Goal: Task Accomplishment & Management: Complete application form

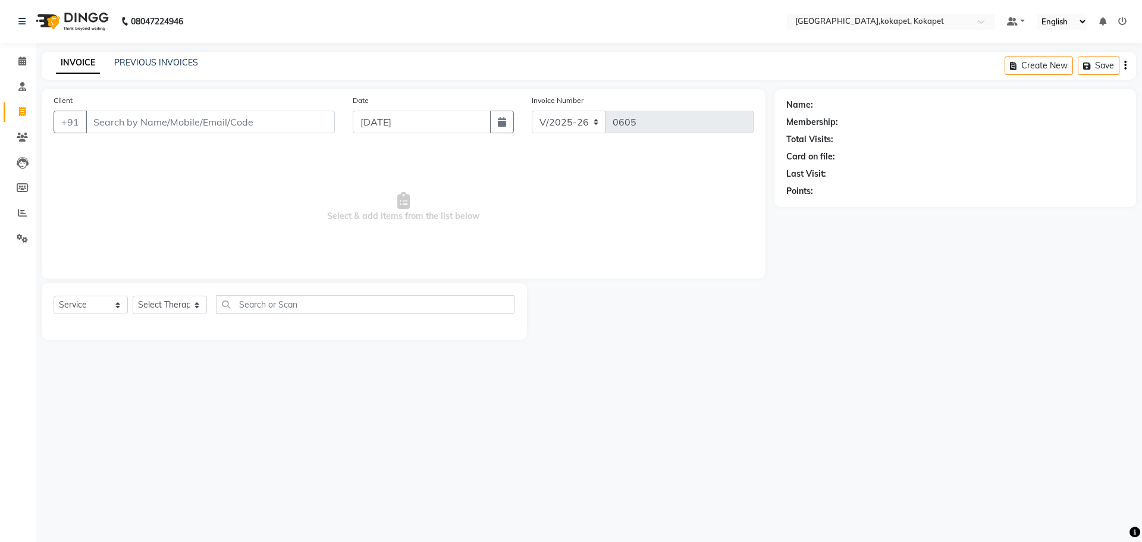
select select "5849"
select select "service"
click at [156, 288] on div "Select Service Product Membership Package Voucher Prepaid Gift Card Select Ther…" at bounding box center [284, 311] width 485 height 56
click at [171, 303] on select "Select Therapist [PERSON_NAME] Keerthi Kiran Kralohrii [PERSON_NAME] Marine Moh…" at bounding box center [170, 305] width 74 height 18
click at [133, 296] on select "Select Therapist [PERSON_NAME] Keerthi Kiran Kralohrii [PERSON_NAME] Marine Moh…" at bounding box center [170, 305] width 74 height 18
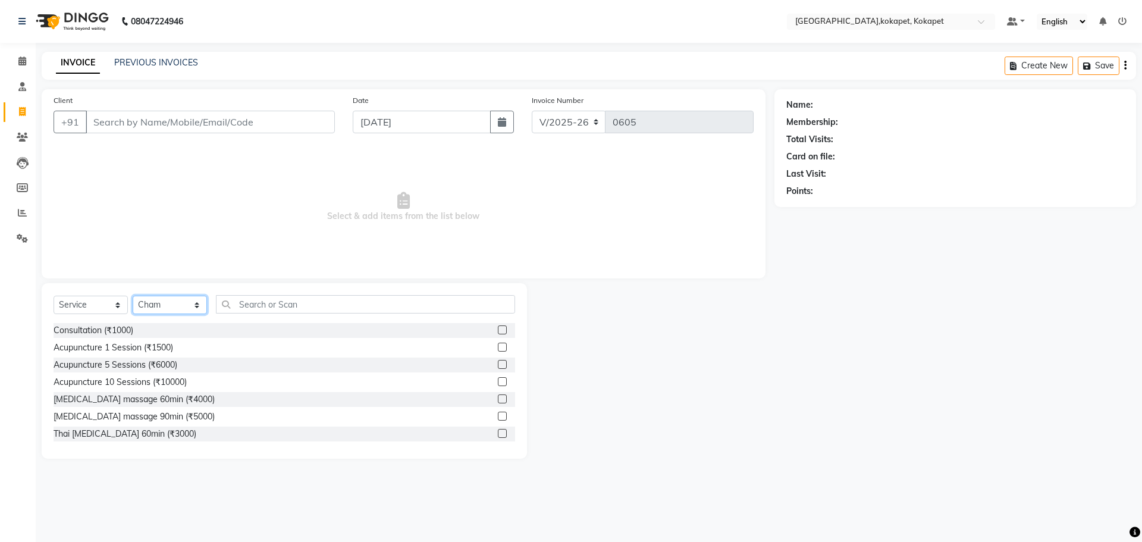
click at [164, 305] on select "Select Therapist [PERSON_NAME] Keerthi Kiran Kralohrii [PERSON_NAME] Marine Moh…" at bounding box center [170, 305] width 74 height 18
select select "40928"
click at [133, 296] on select "Select Therapist [PERSON_NAME] Keerthi Kiran Kralohrii [PERSON_NAME] Marine Moh…" at bounding box center [170, 305] width 74 height 18
click at [498, 366] on label at bounding box center [502, 364] width 9 height 9
click at [498, 366] on input "checkbox" at bounding box center [502, 365] width 8 height 8
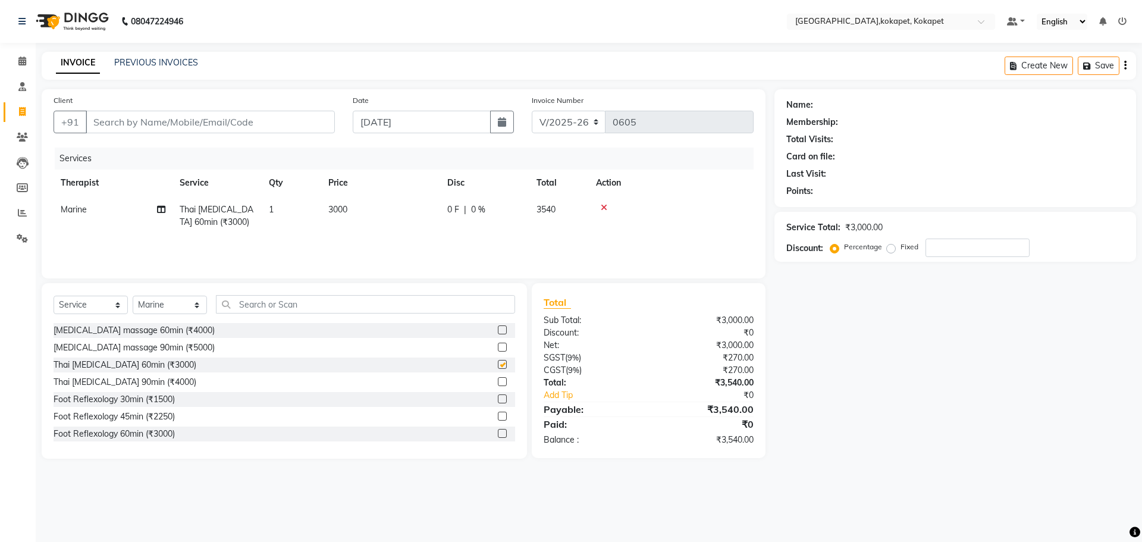
checkbox input "false"
click at [498, 419] on label at bounding box center [502, 415] width 9 height 9
click at [498, 419] on input "checkbox" at bounding box center [502, 417] width 8 height 8
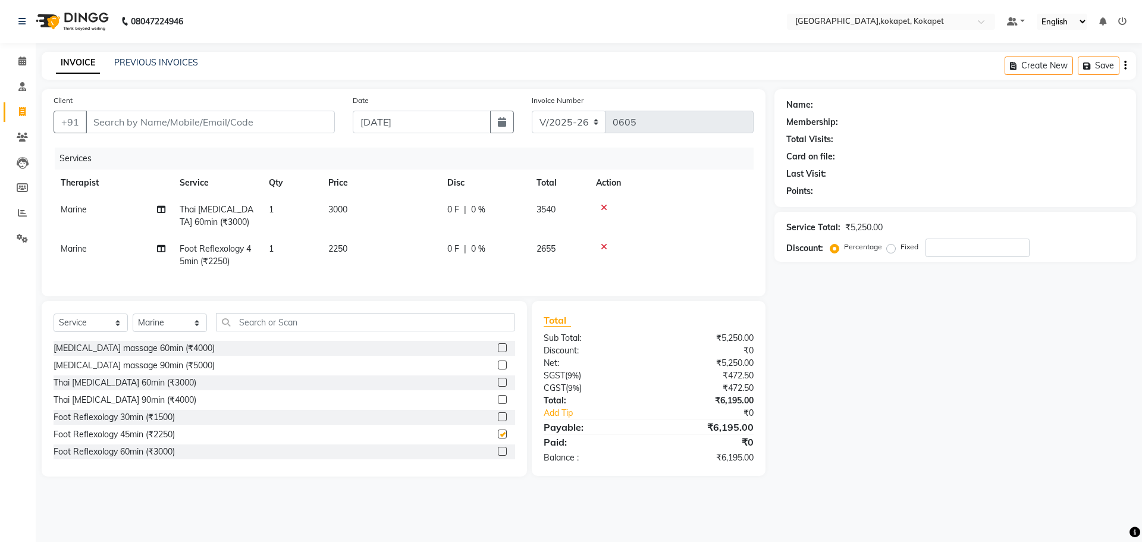
checkbox input "false"
click at [231, 120] on input "Client" at bounding box center [210, 122] width 249 height 23
type input "R"
type input "0"
type input "[PERSON_NAME]"
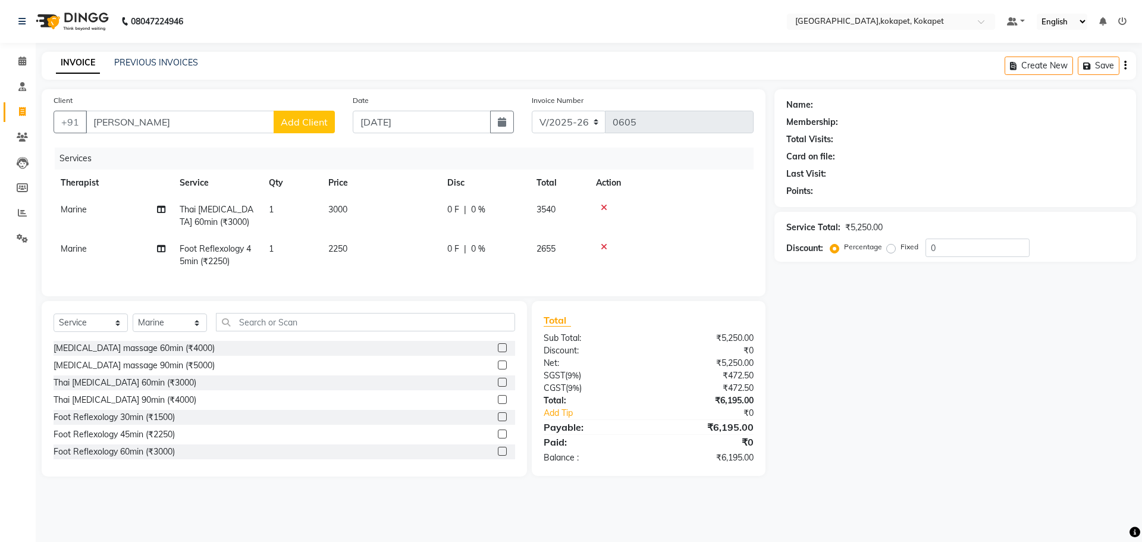
click at [297, 113] on button "Add Client" at bounding box center [304, 122] width 61 height 23
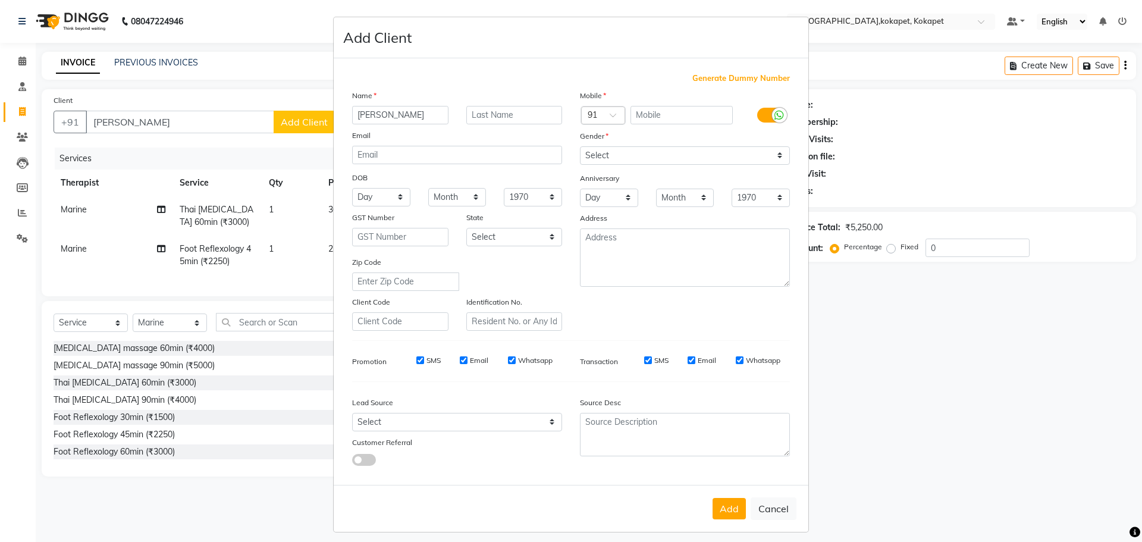
click at [741, 78] on span "Generate Dummy Number" at bounding box center [741, 79] width 98 height 12
type input "1252400000020"
checkbox input "false"
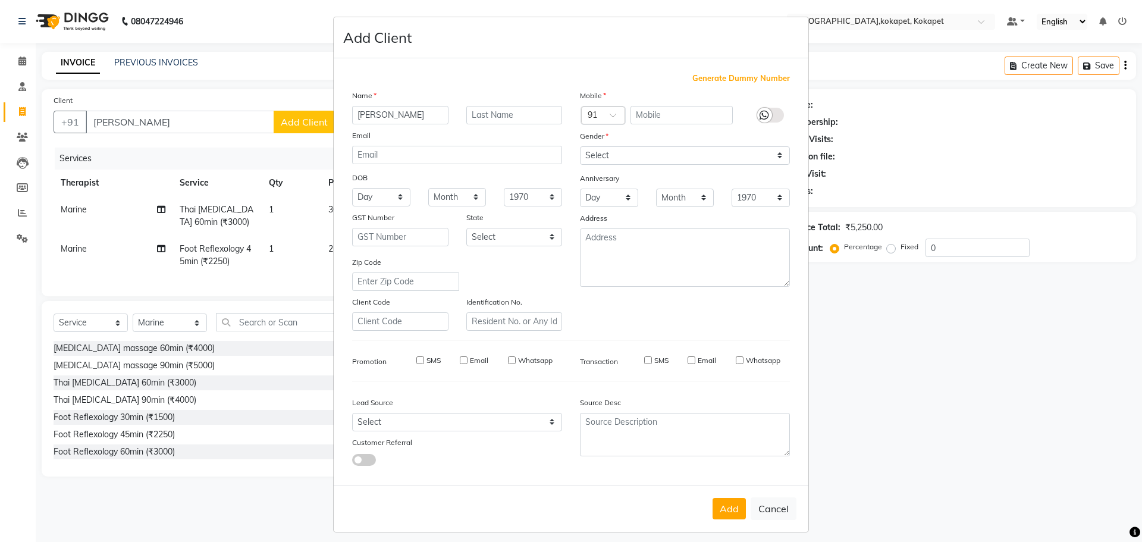
checkbox input "false"
click at [681, 158] on select "Select [DEMOGRAPHIC_DATA] [DEMOGRAPHIC_DATA] Other Prefer Not To Say" at bounding box center [685, 155] width 210 height 18
select select "[DEMOGRAPHIC_DATA]"
click at [580, 146] on select "Select [DEMOGRAPHIC_DATA] [DEMOGRAPHIC_DATA] Other Prefer Not To Say" at bounding box center [685, 155] width 210 height 18
click at [726, 507] on button "Add" at bounding box center [728, 508] width 33 height 21
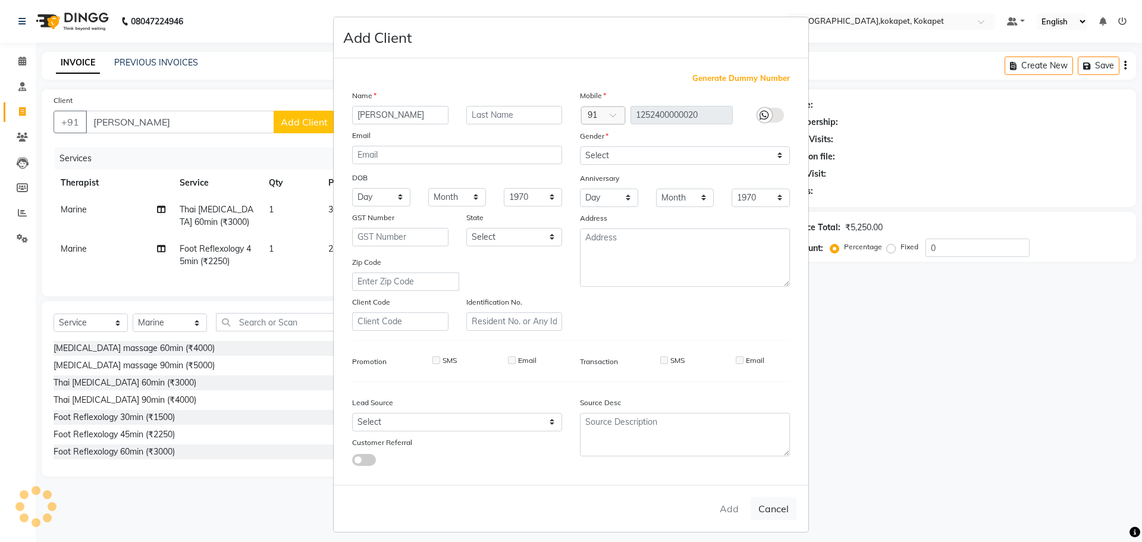
type input "1252400000020"
select select
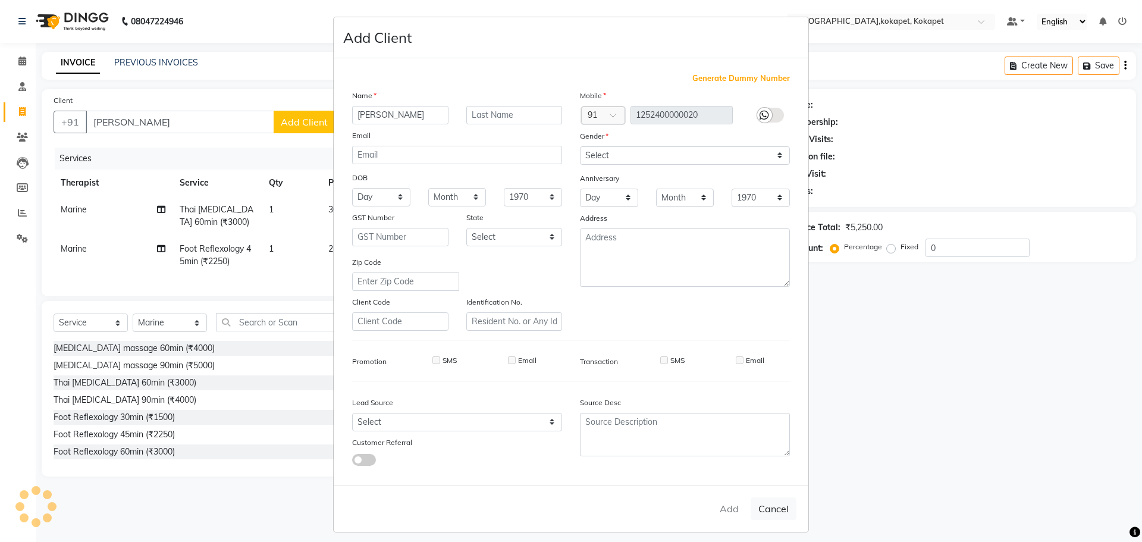
select select
checkbox input "false"
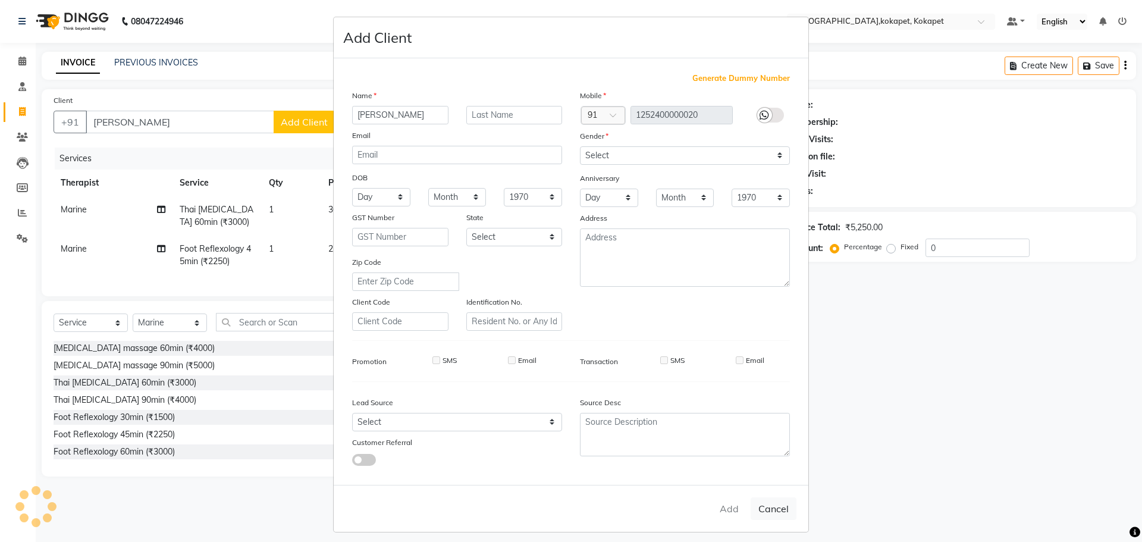
checkbox input "false"
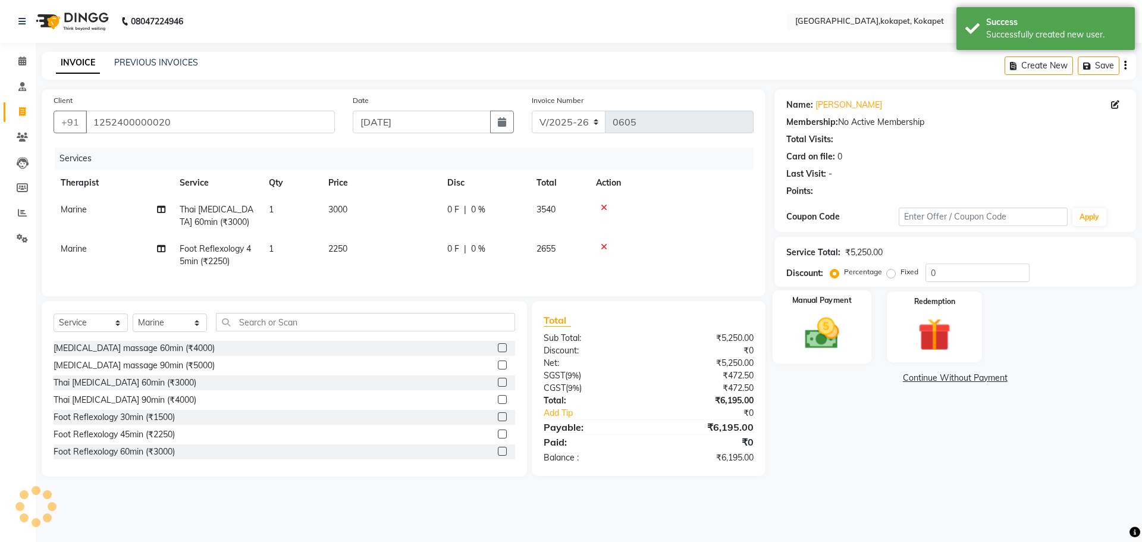
click at [825, 335] on img at bounding box center [821, 332] width 55 height 39
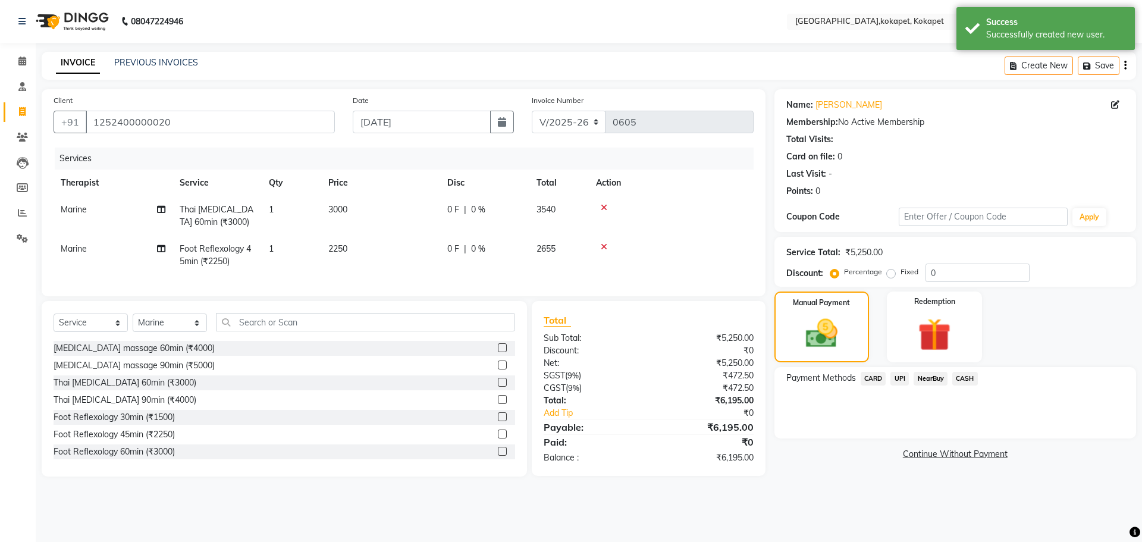
click at [892, 375] on span "UPI" at bounding box center [899, 379] width 18 height 14
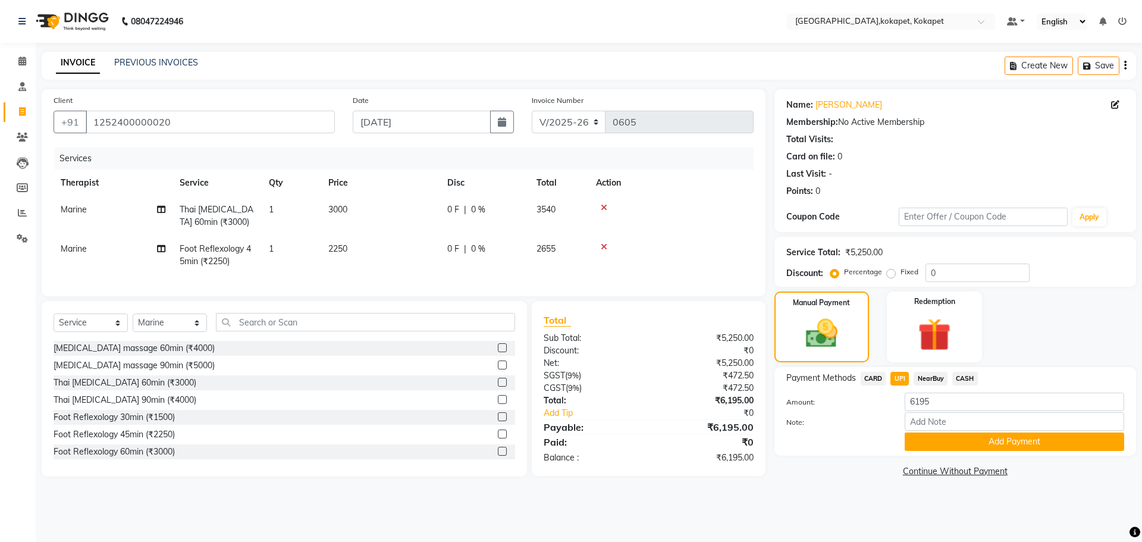
click at [876, 376] on span "CARD" at bounding box center [873, 379] width 26 height 14
click at [979, 442] on button "Add Payment" at bounding box center [1013, 441] width 219 height 18
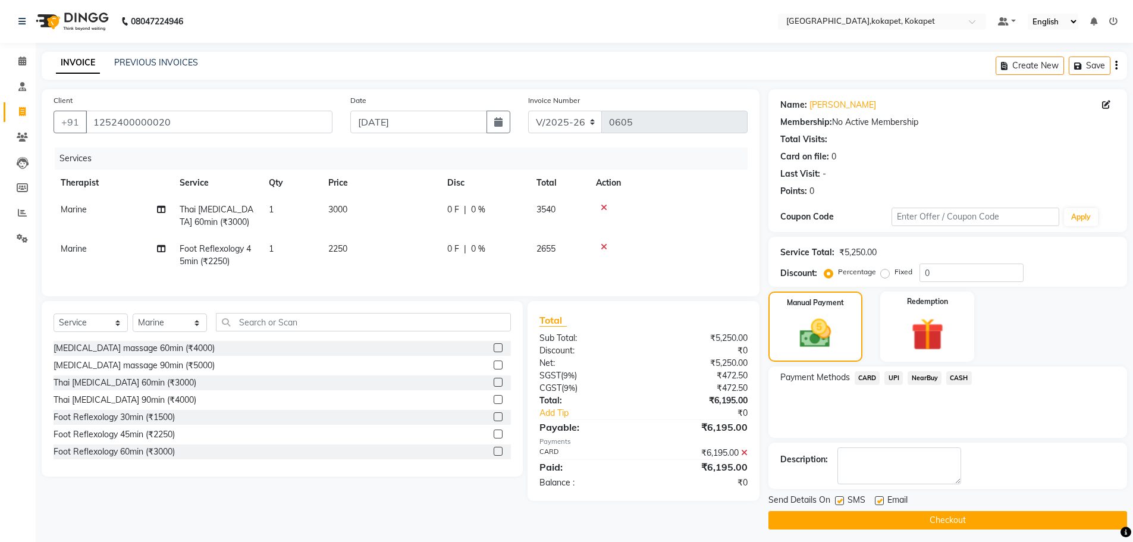
scroll to position [5, 0]
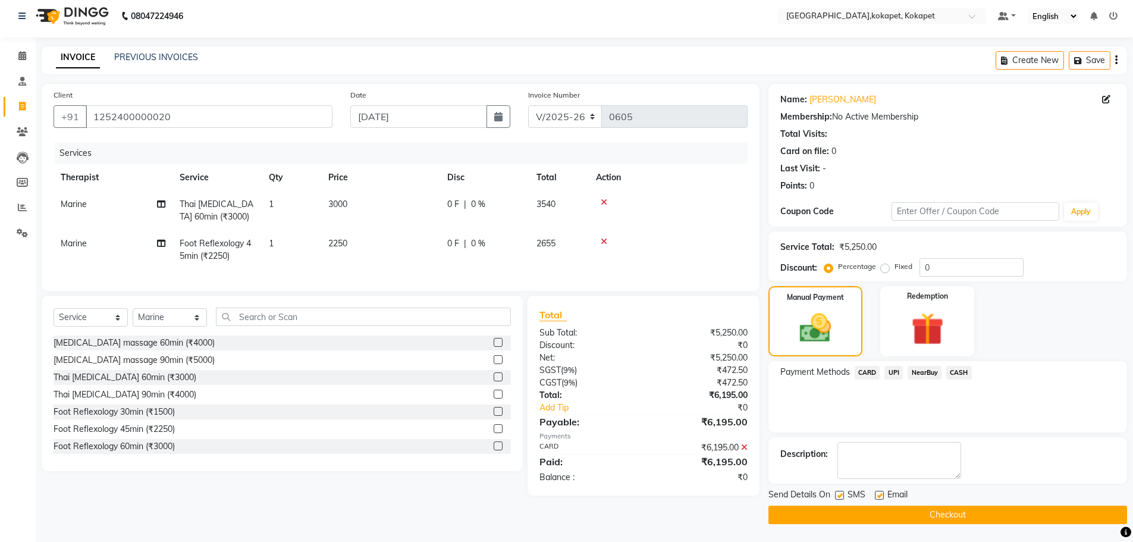
click at [848, 509] on button "Checkout" at bounding box center [947, 514] width 359 height 18
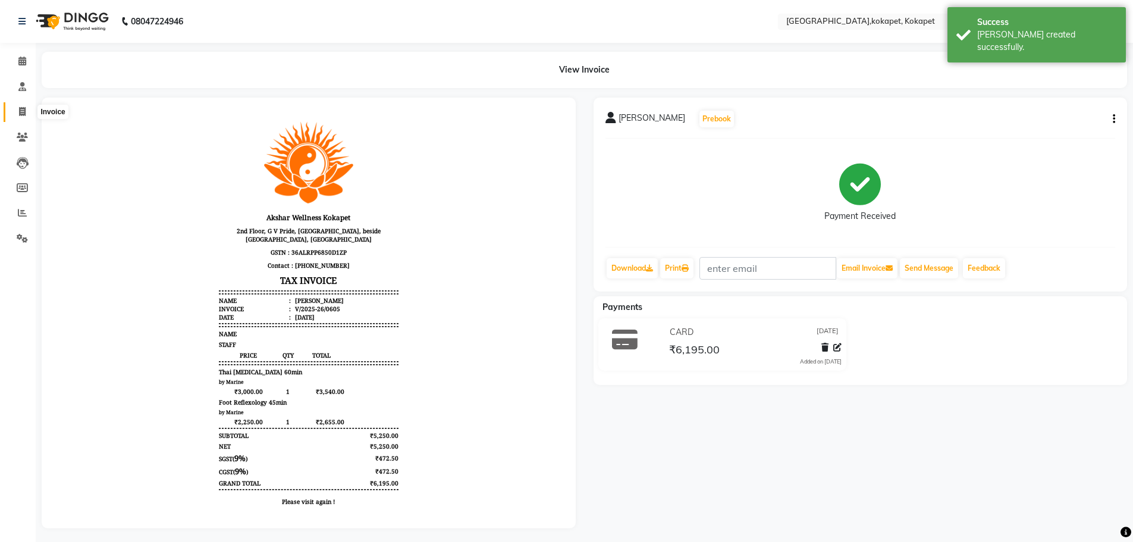
click at [21, 109] on icon at bounding box center [22, 111] width 7 height 9
select select "service"
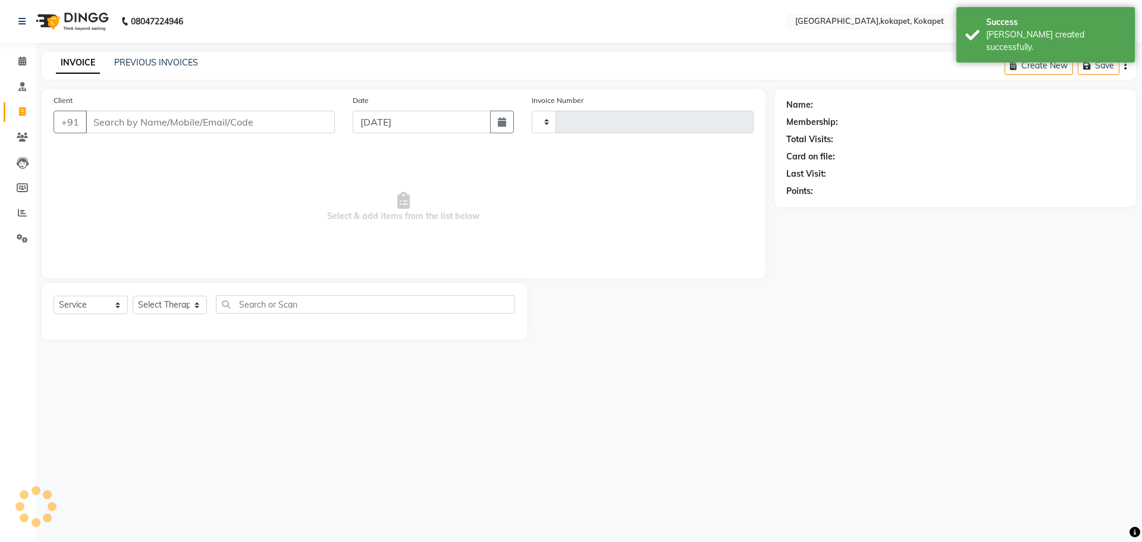
type input "0606"
select select "5849"
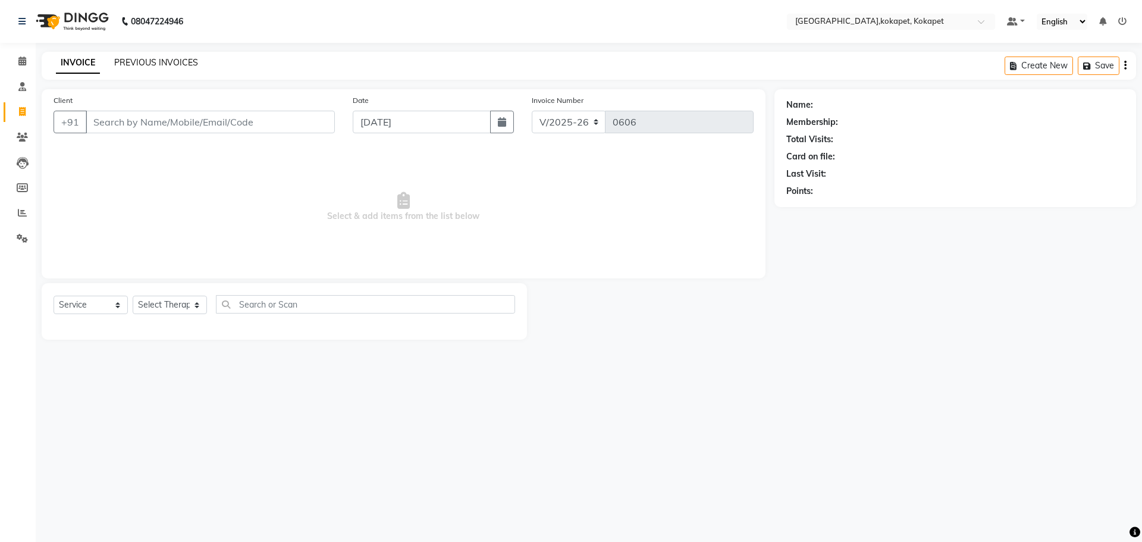
click at [178, 58] on link "PREVIOUS INVOICES" at bounding box center [156, 62] width 84 height 11
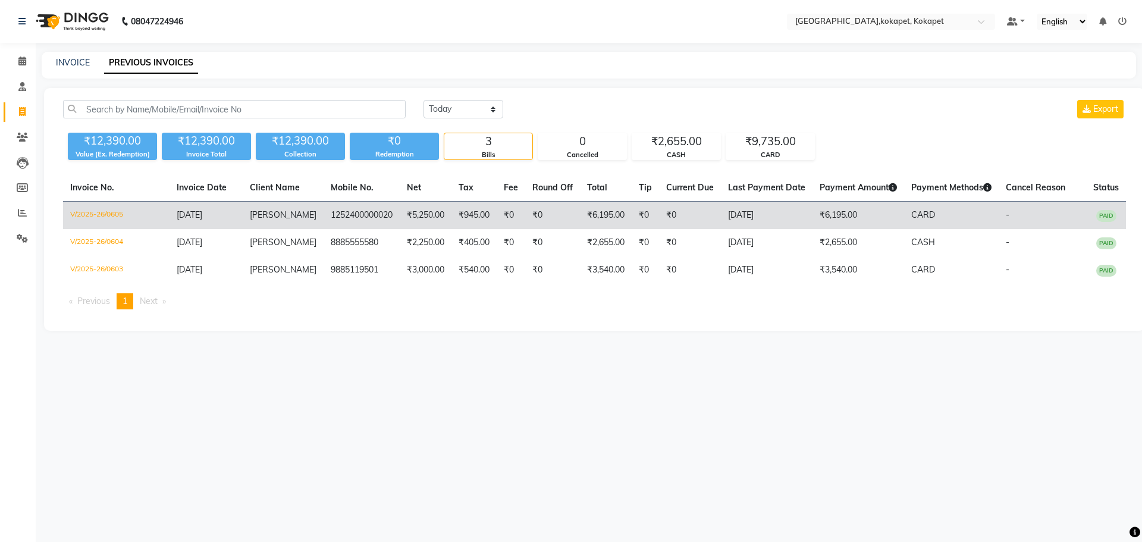
click at [370, 222] on td "1252400000020" at bounding box center [361, 216] width 76 height 28
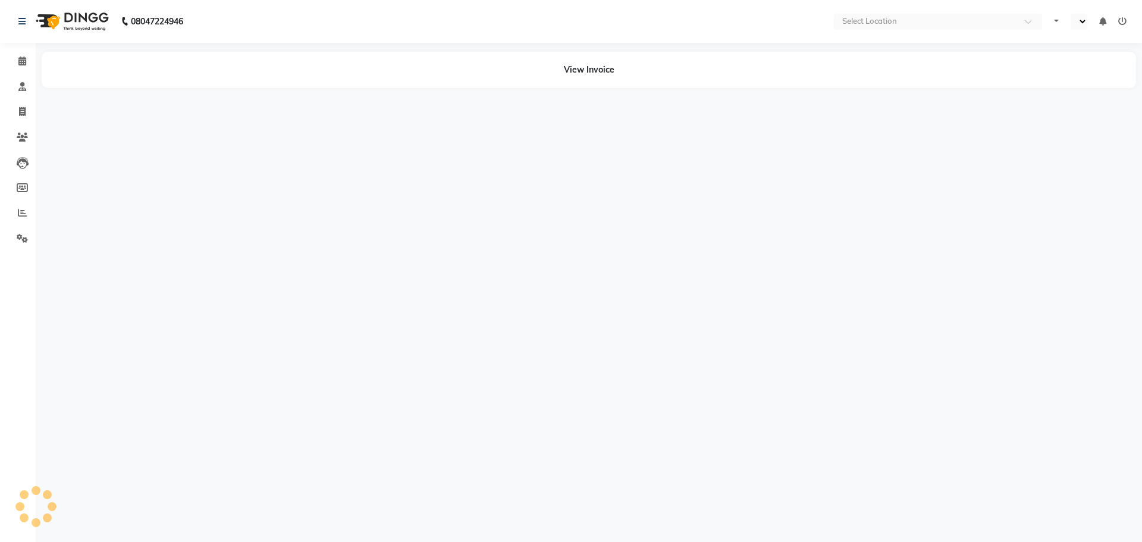
select select "en"
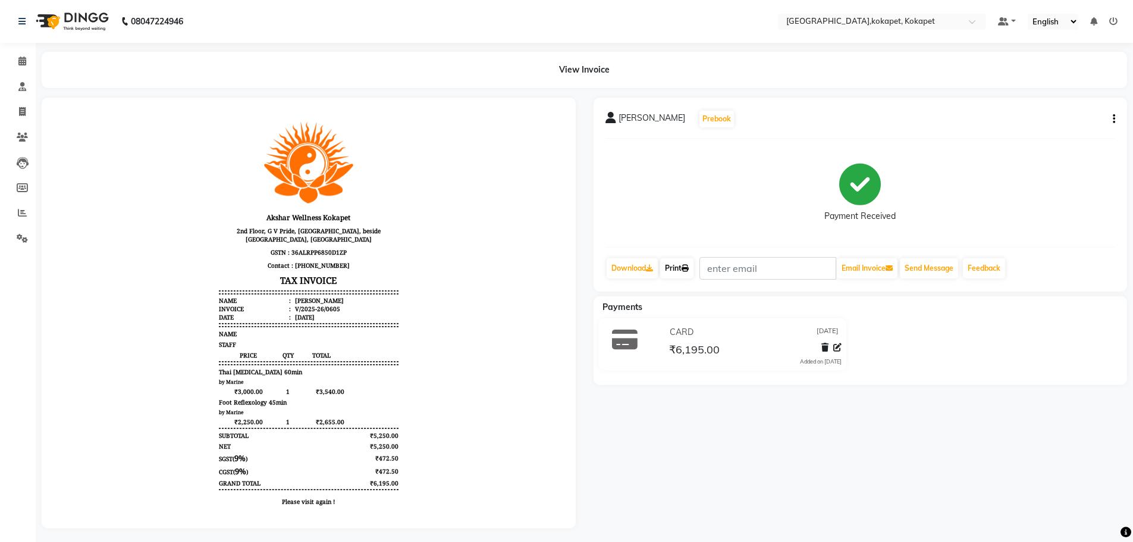
drag, startPoint x: 683, startPoint y: 270, endPoint x: 729, endPoint y: 362, distance: 102.6
click at [683, 270] on link "Print" at bounding box center [676, 268] width 33 height 20
click at [29, 111] on span at bounding box center [22, 112] width 21 height 14
select select "service"
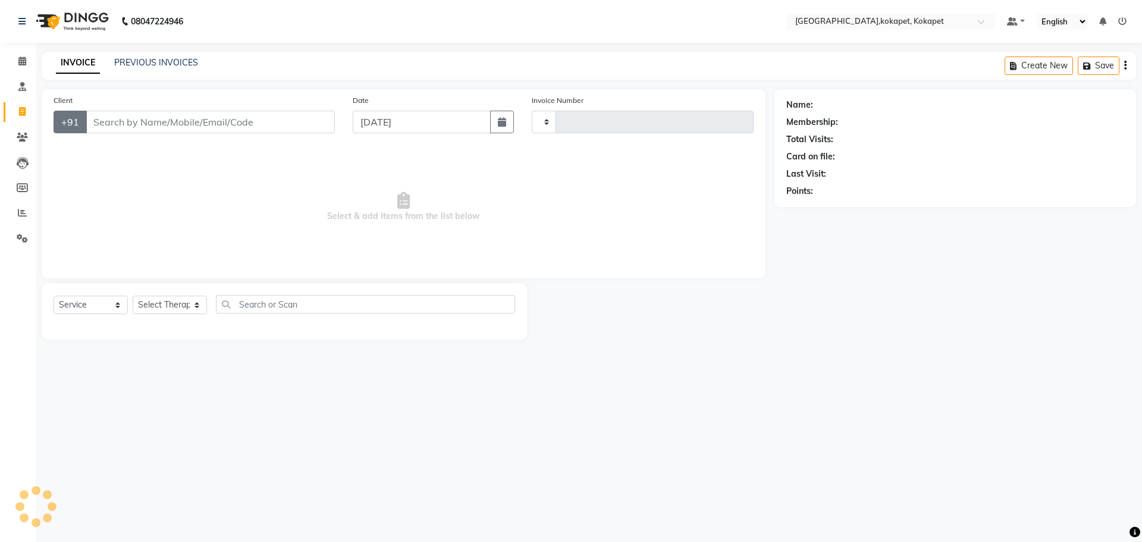
type input "0606"
select select "5849"
click at [117, 169] on span "Select & add items from the list below" at bounding box center [404, 206] width 700 height 119
click at [15, 56] on span at bounding box center [22, 62] width 21 height 14
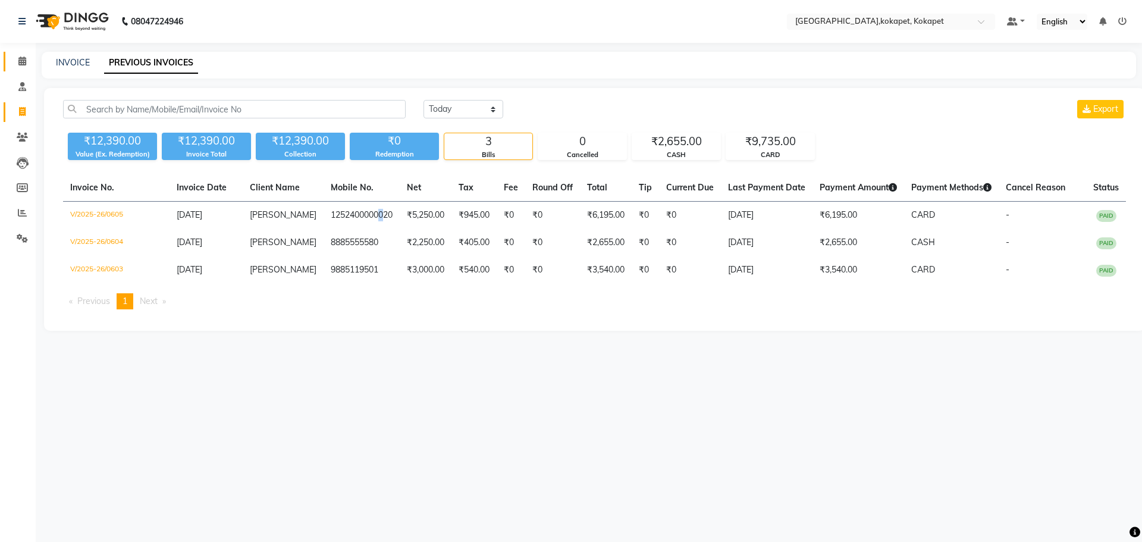
click at [11, 62] on link "Calendar" at bounding box center [18, 62] width 29 height 20
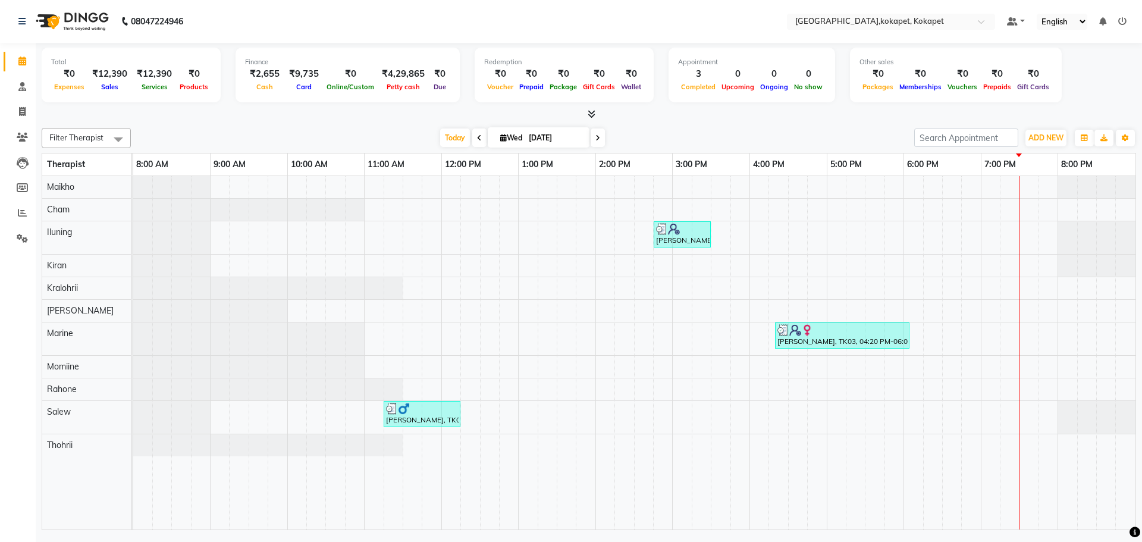
click at [248, 111] on div at bounding box center [589, 114] width 1094 height 12
drag, startPoint x: 678, startPoint y: 133, endPoint x: 692, endPoint y: 133, distance: 14.3
click at [692, 133] on div "Today Wed 03-09-2025" at bounding box center [522, 138] width 771 height 18
click at [757, 138] on div "Today Wed 03-09-2025" at bounding box center [522, 138] width 771 height 18
click at [763, 105] on div "Total ₹0 Expenses ₹12,390 Sales ₹12,390 Services ₹0 Products Finance ₹2,655 Cas…" at bounding box center [589, 77] width 1094 height 58
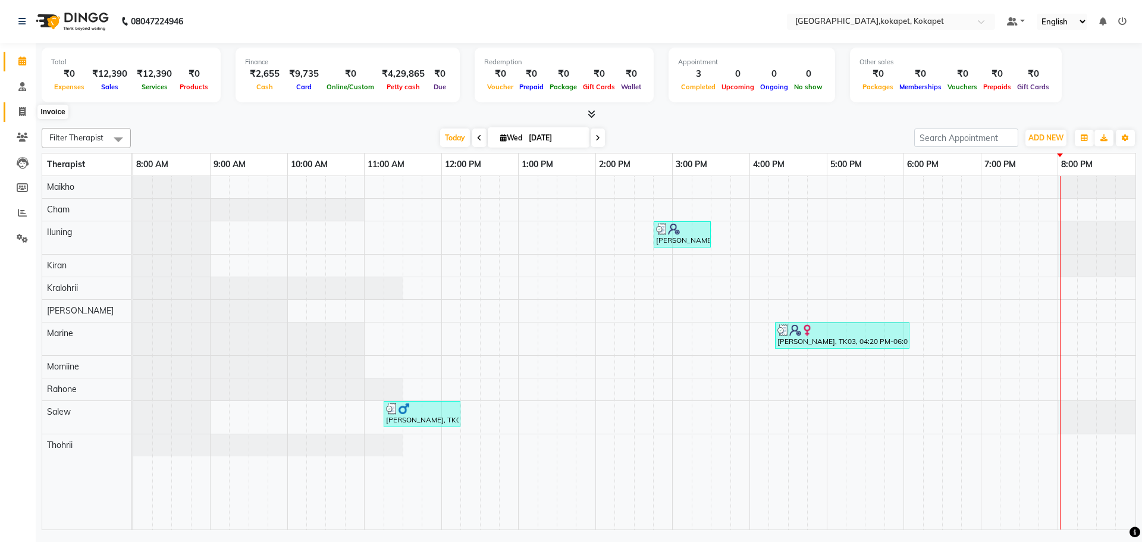
click at [29, 111] on span at bounding box center [22, 112] width 21 height 14
select select "service"
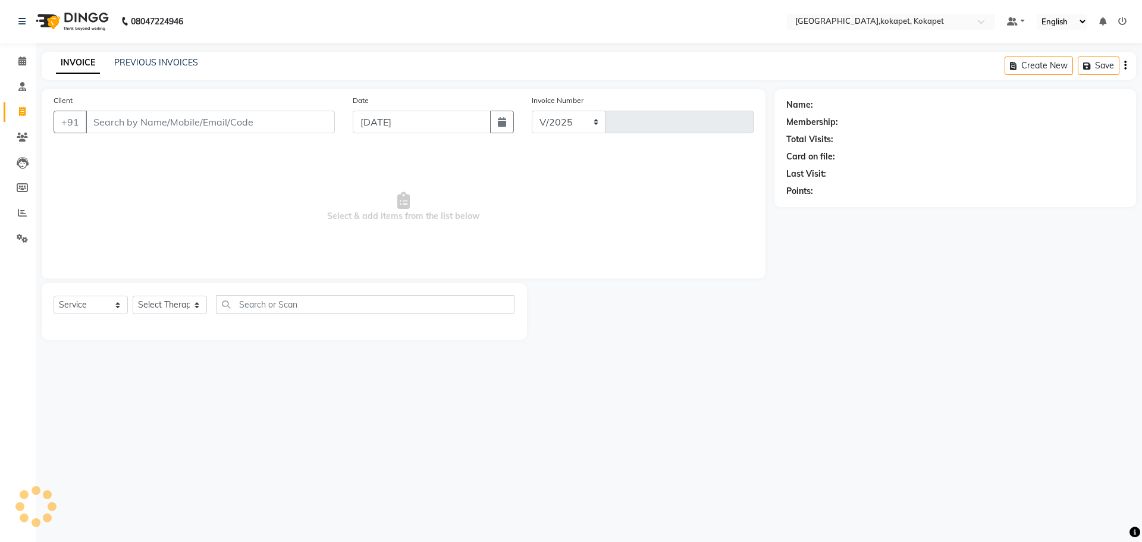
select select "5849"
type input "0606"
click at [26, 69] on link "Calendar" at bounding box center [18, 62] width 29 height 20
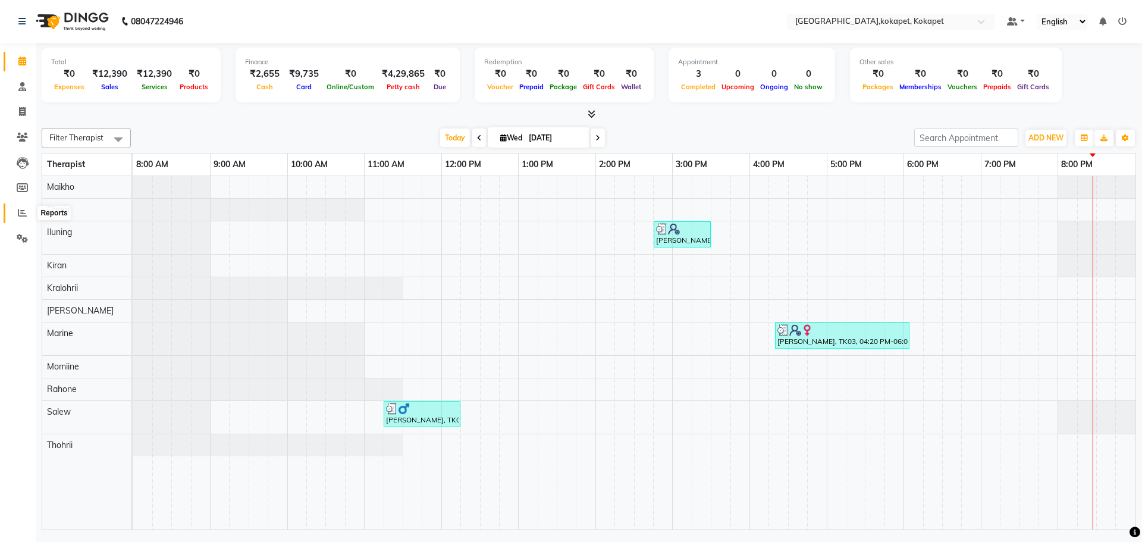
click at [19, 214] on icon at bounding box center [22, 212] width 9 height 9
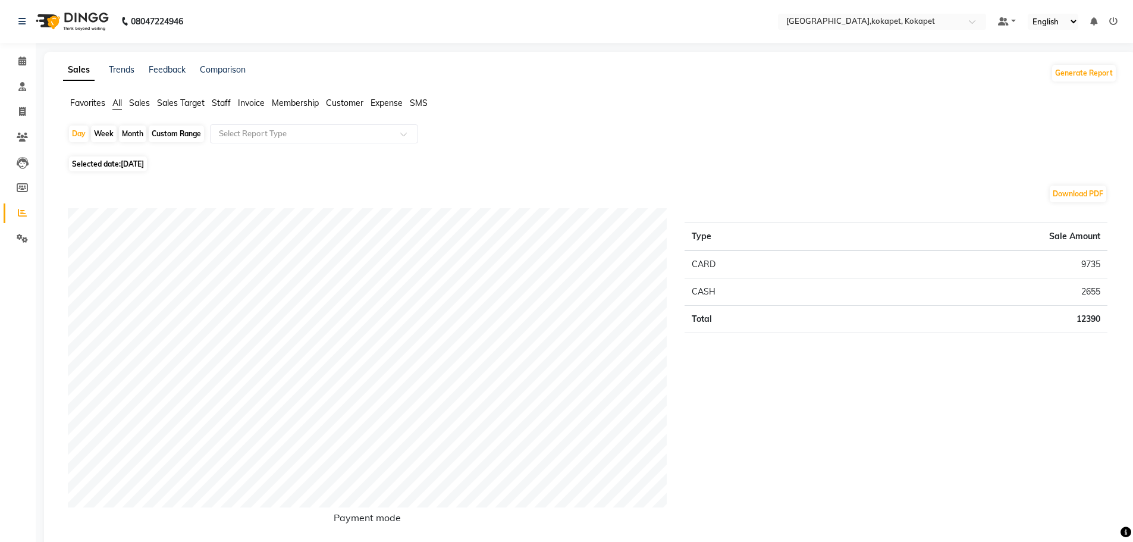
click at [189, 105] on span "Sales Target" at bounding box center [181, 103] width 48 height 11
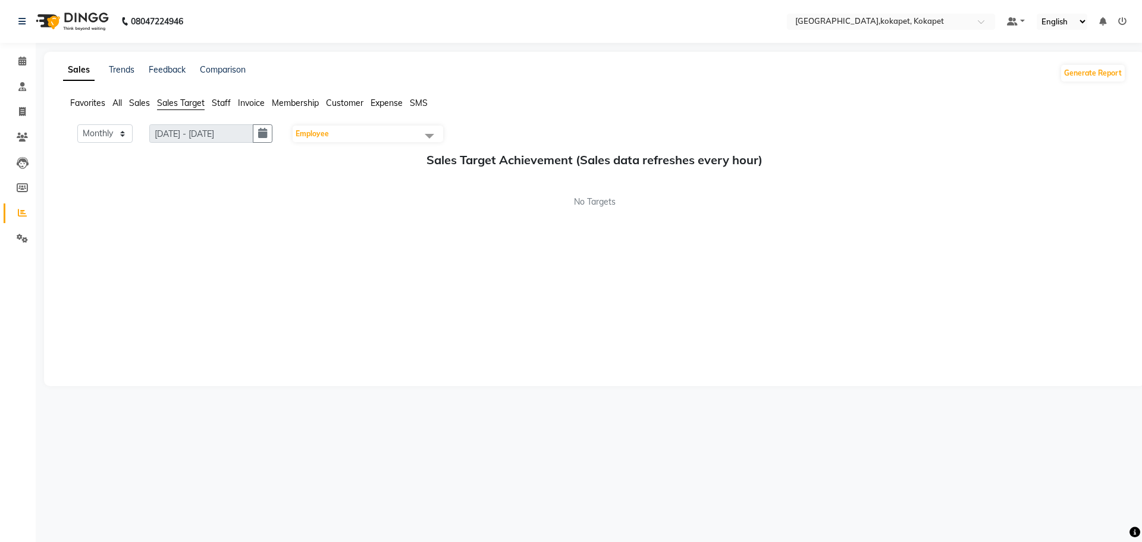
click at [190, 105] on span "Sales Target" at bounding box center [181, 103] width 48 height 11
click at [177, 102] on span "Sales Target" at bounding box center [181, 103] width 48 height 11
click at [106, 136] on select "Monthly Weekly" at bounding box center [104, 133] width 55 height 18
click at [77, 124] on select "Monthly Weekly" at bounding box center [104, 133] width 55 height 18
click at [430, 138] on span at bounding box center [429, 135] width 24 height 23
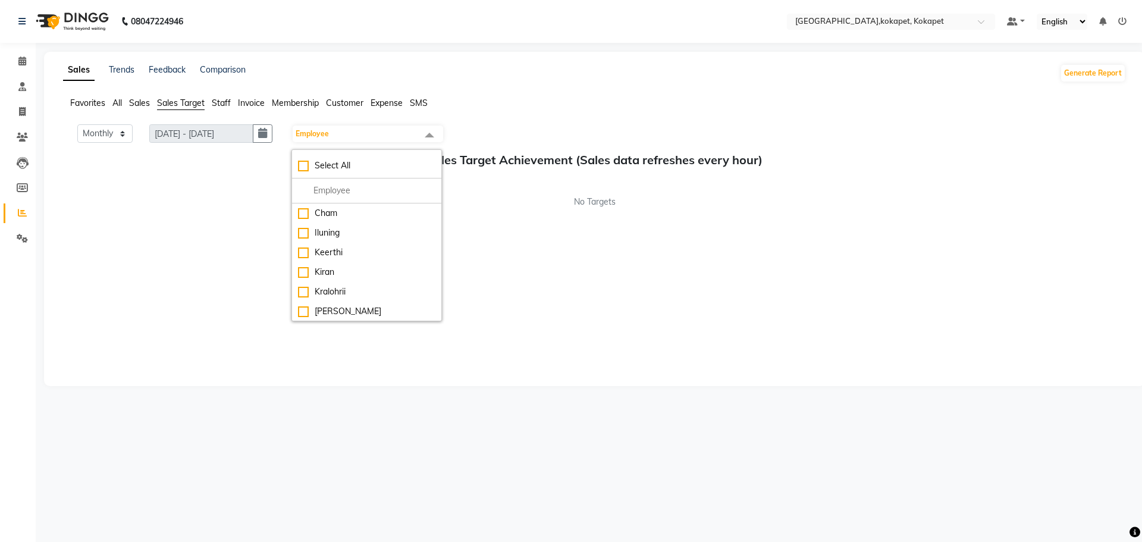
click at [514, 57] on div "08047224946 Select Location × Akshar Wellness Center,kokapet, Kokapet Default P…" at bounding box center [571, 271] width 1142 height 542
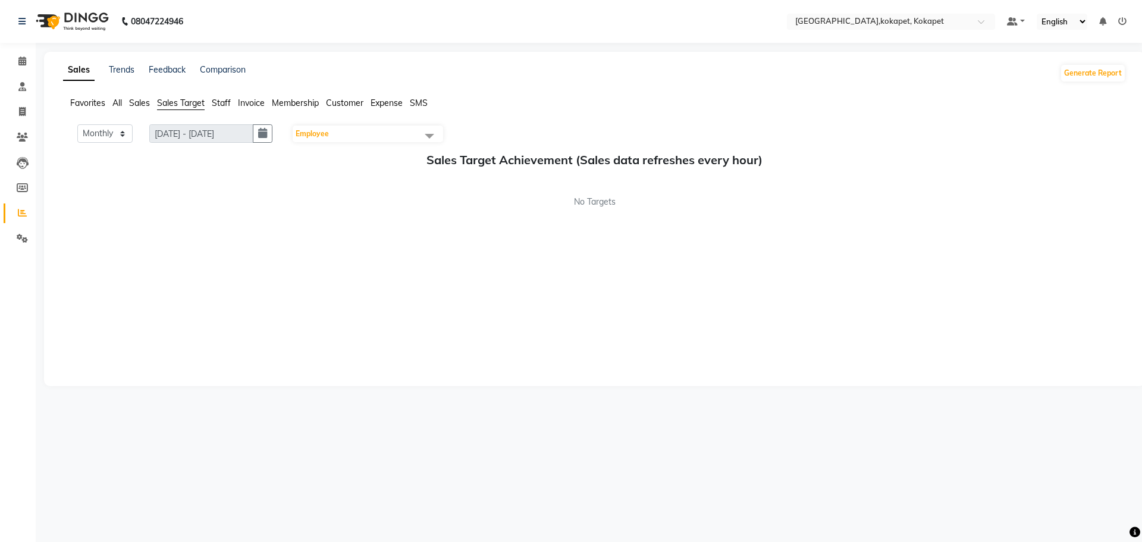
click at [120, 75] on div "Trends" at bounding box center [122, 73] width 26 height 19
click at [162, 73] on link "Feedback" at bounding box center [167, 69] width 37 height 11
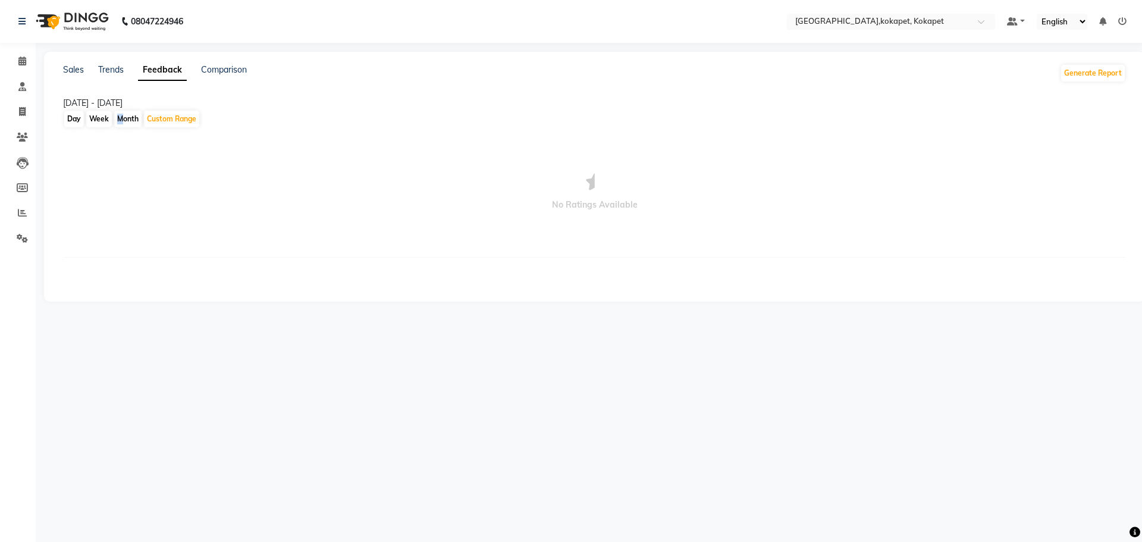
click at [120, 122] on div "Month" at bounding box center [127, 119] width 27 height 17
select select "9"
select select "2025"
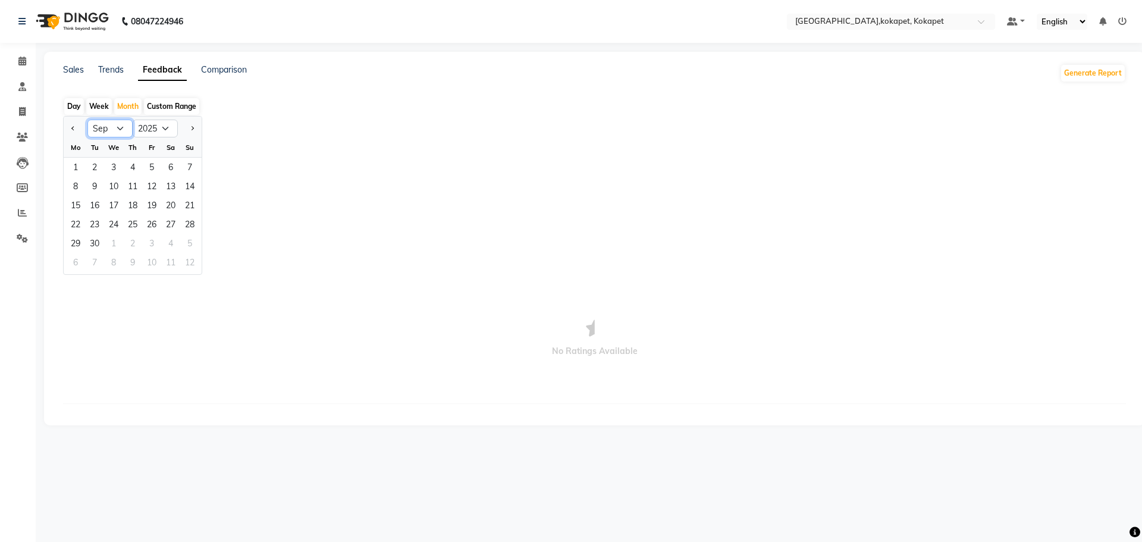
click at [123, 130] on select "Jan Feb Mar Apr May Jun Jul Aug Sep Oct Nov Dec" at bounding box center [109, 129] width 45 height 18
click at [87, 120] on select "Jan Feb Mar Apr May Jun Jul Aug Sep Oct Nov Dec" at bounding box center [109, 129] width 45 height 18
click at [115, 131] on select "Jan Feb Mar Apr May Jun Jul Aug Sep Oct Nov Dec" at bounding box center [109, 129] width 45 height 18
select select "8"
click at [87, 132] on select "Jan Feb Mar Apr May Jun Jul Aug Sep Oct Nov Dec" at bounding box center [109, 129] width 45 height 18
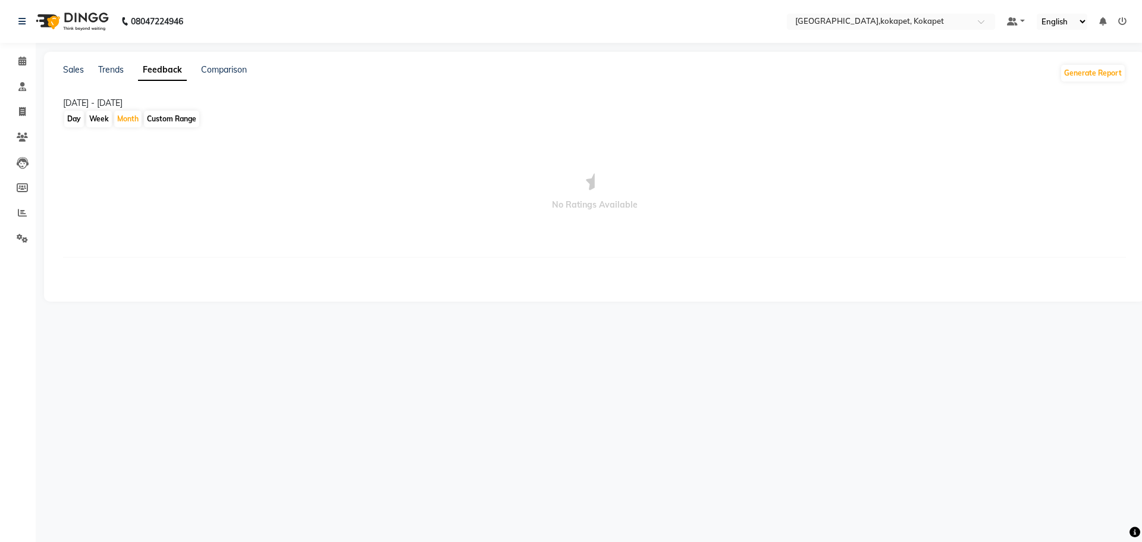
click at [166, 118] on div "Custom Range" at bounding box center [171, 119] width 55 height 17
select select "9"
select select "2025"
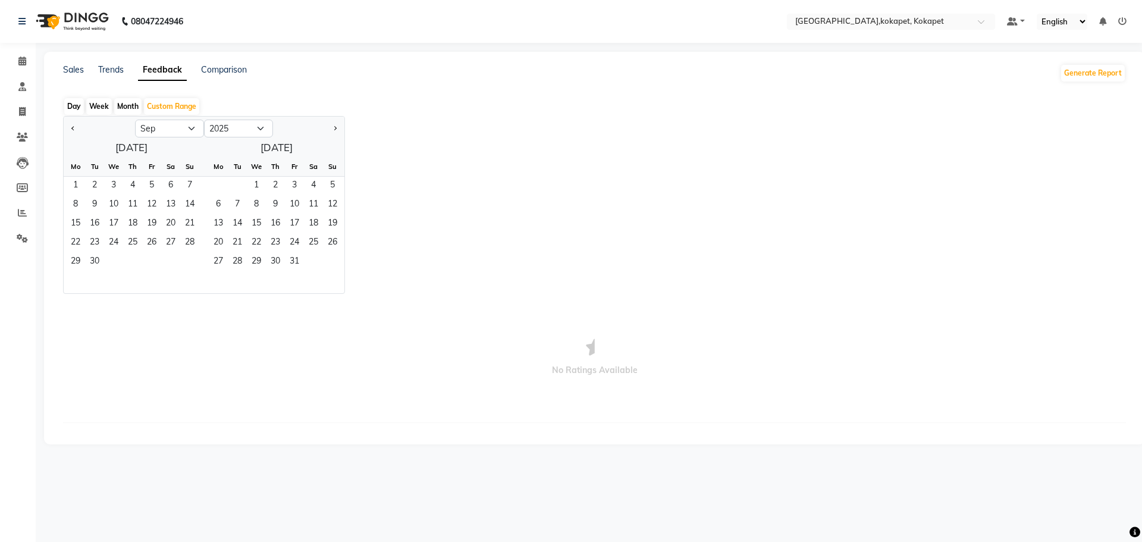
click at [67, 128] on div at bounding box center [99, 128] width 71 height 19
click at [73, 128] on span "Previous month" at bounding box center [73, 127] width 4 height 4
select select "8"
click at [120, 102] on div "Month" at bounding box center [127, 106] width 27 height 17
select select "9"
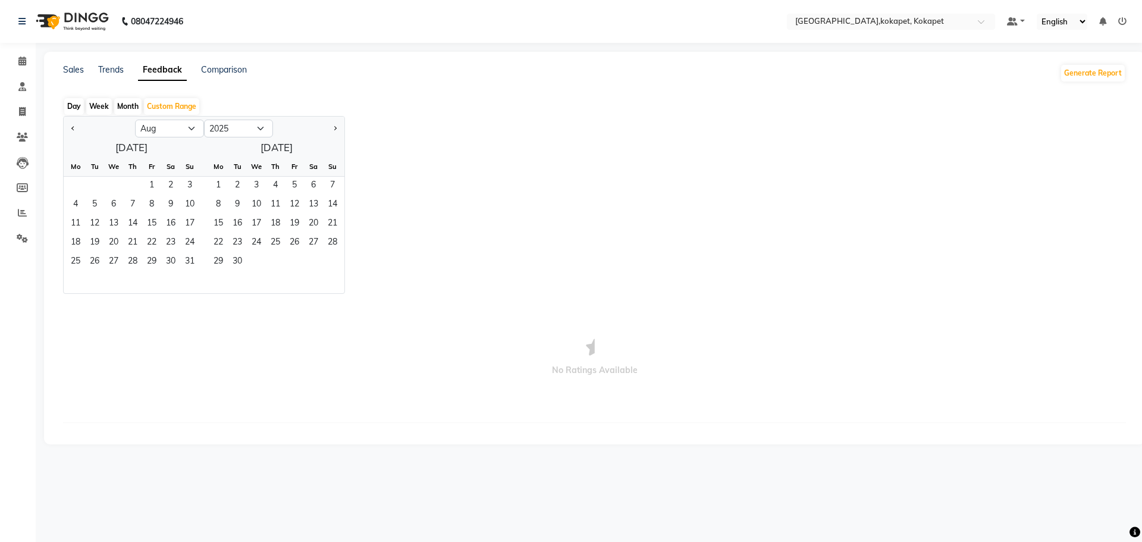
select select "2025"
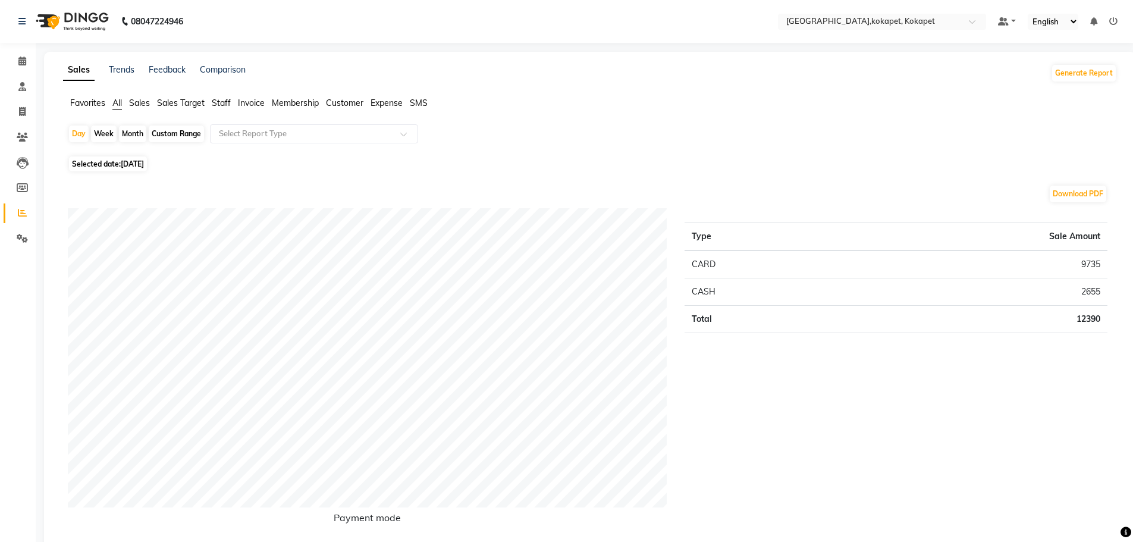
click at [106, 134] on div "Week" at bounding box center [104, 133] width 26 height 17
select select "9"
select select "2025"
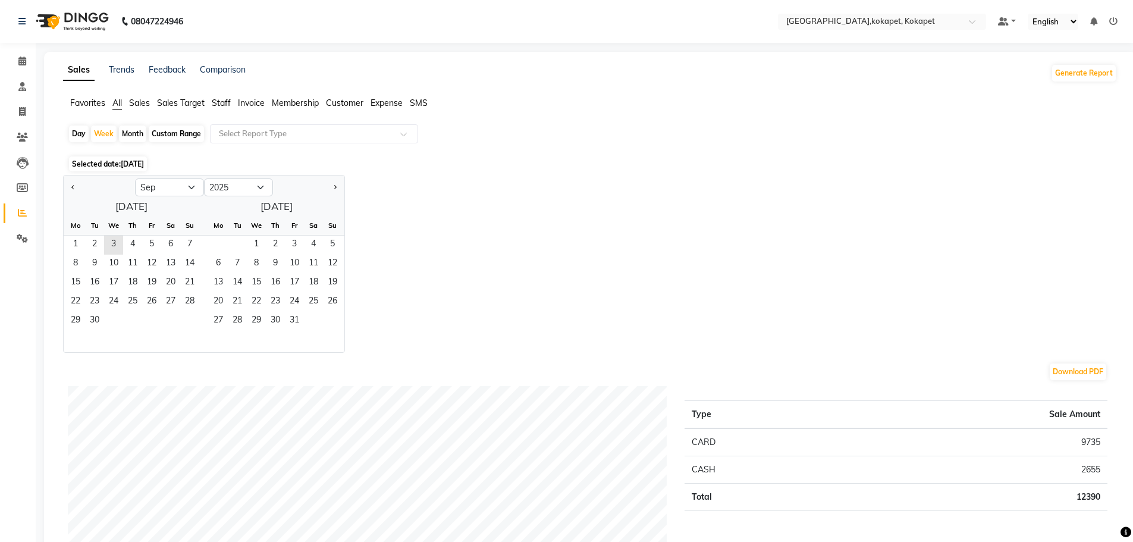
click at [141, 133] on div "Month" at bounding box center [132, 133] width 27 height 17
select select "9"
select select "2025"
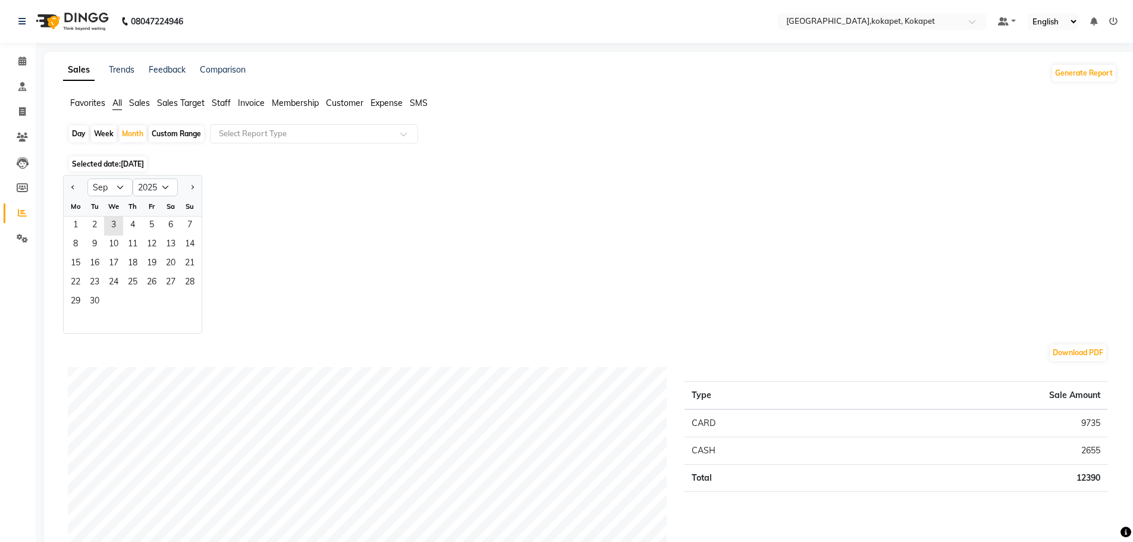
click at [227, 103] on span "Staff" at bounding box center [221, 103] width 19 height 11
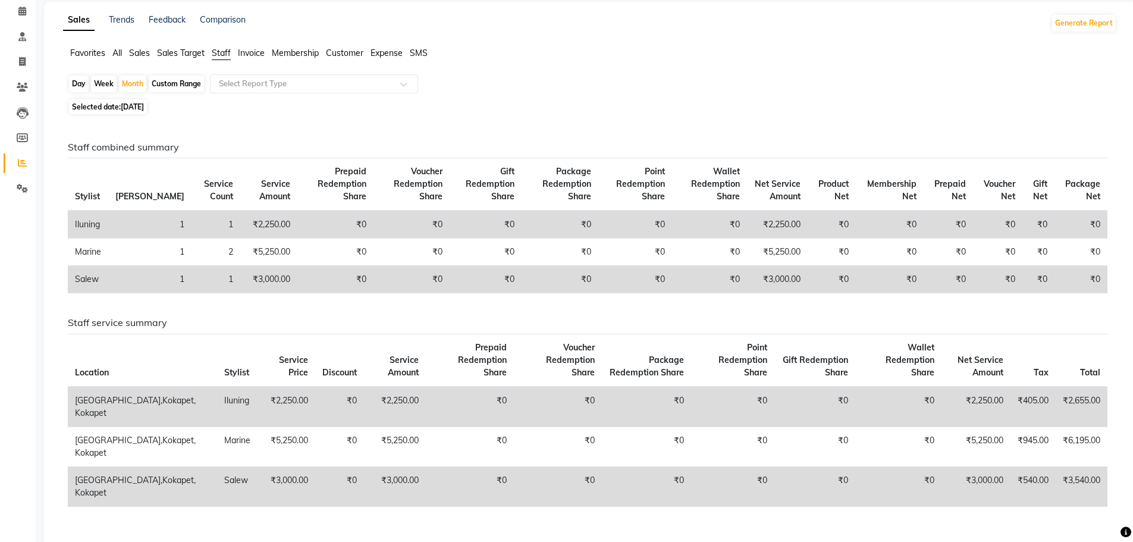
scroll to position [18, 0]
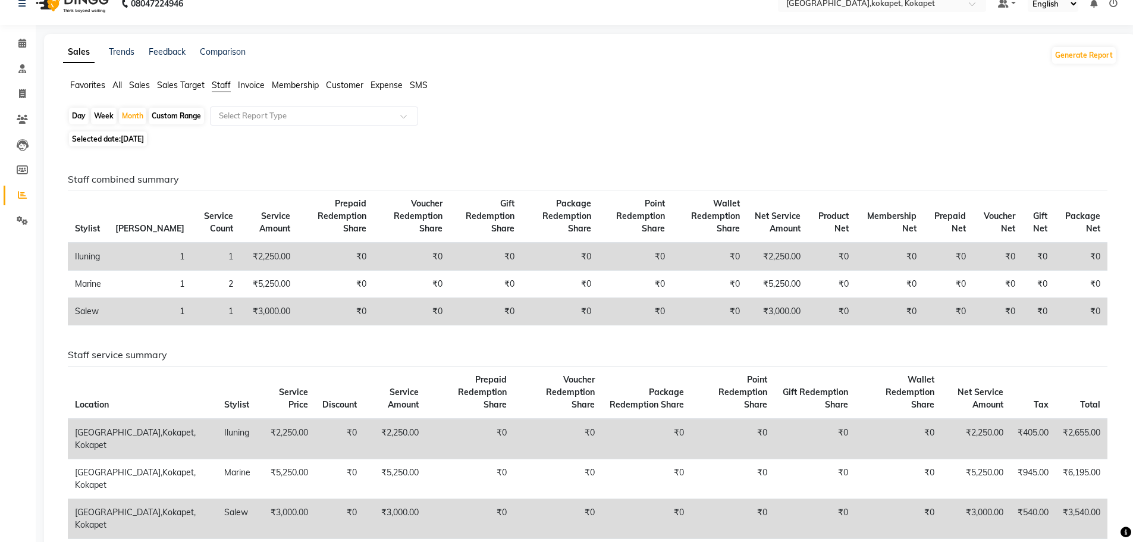
click at [76, 117] on div "Day" at bounding box center [79, 116] width 20 height 17
select select "9"
select select "2025"
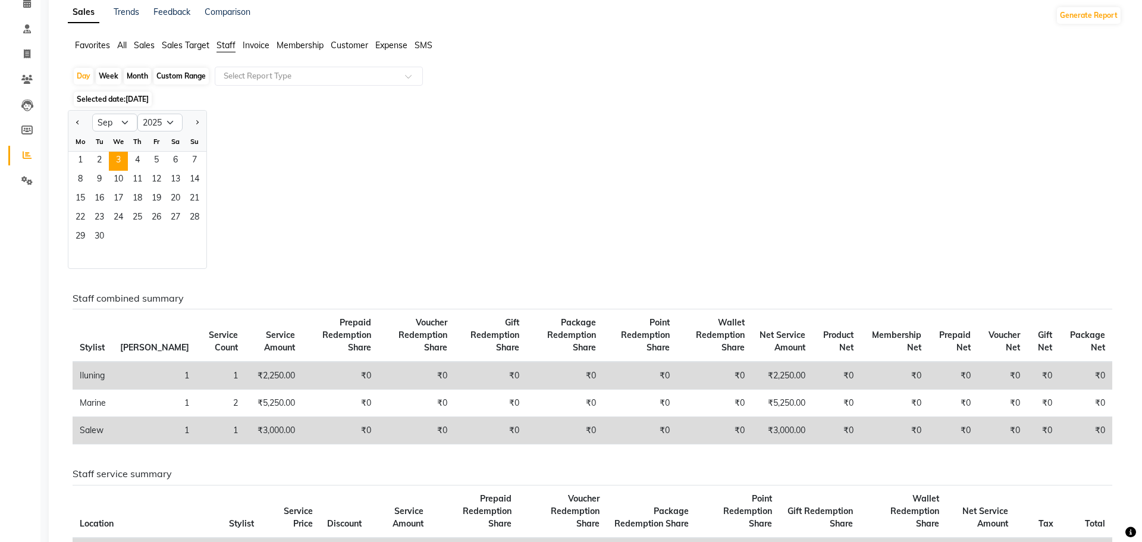
scroll to position [0, 0]
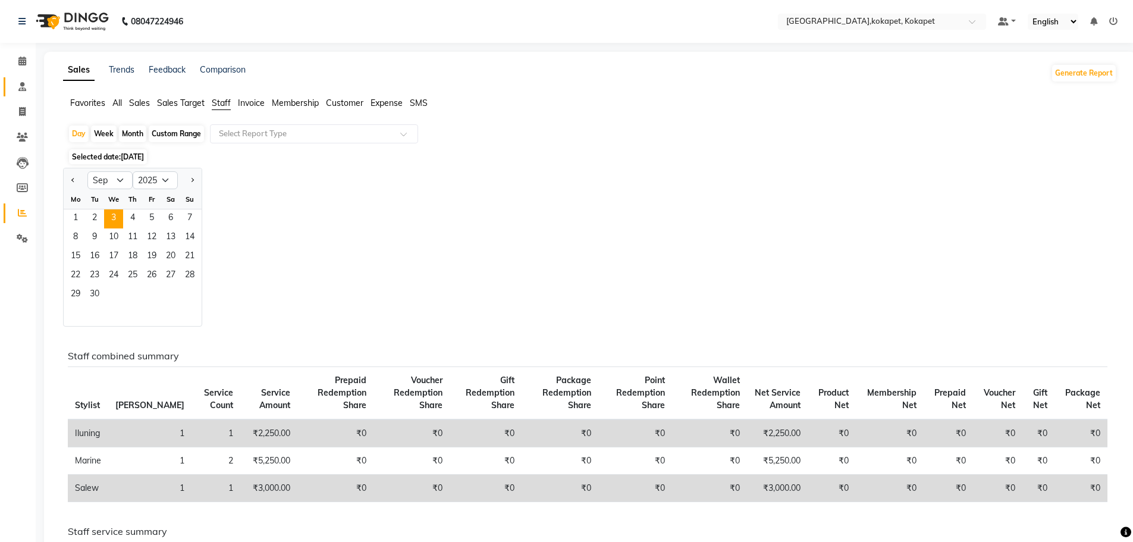
click at [27, 92] on span at bounding box center [22, 87] width 21 height 14
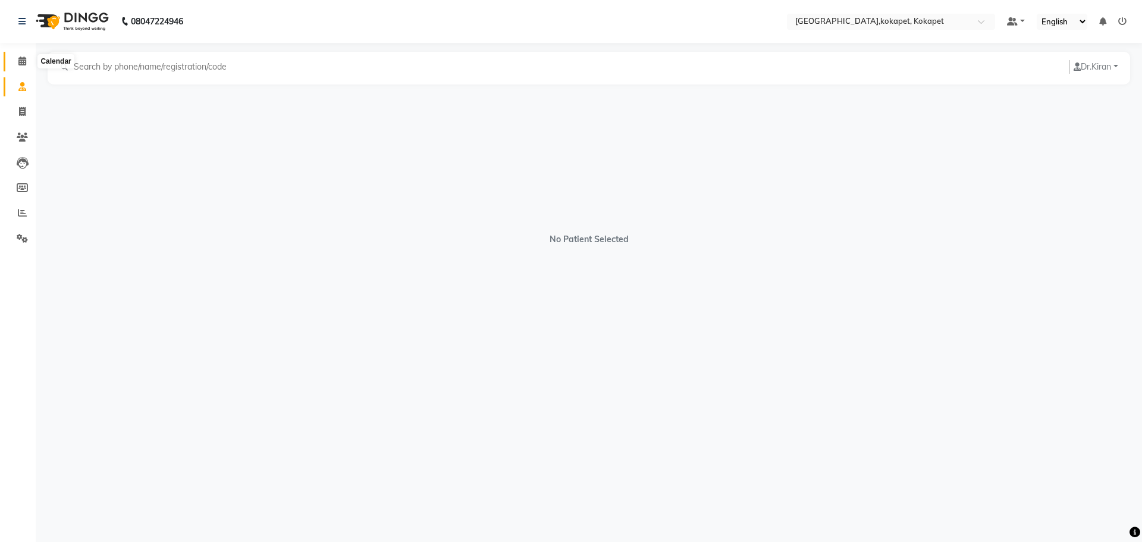
click at [23, 67] on span at bounding box center [22, 62] width 21 height 14
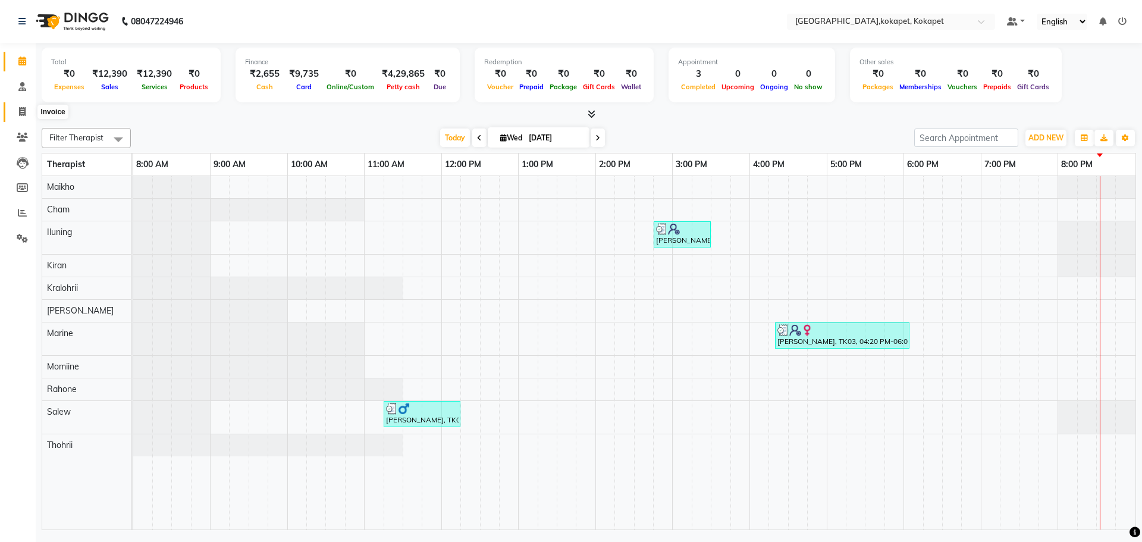
click at [24, 108] on icon at bounding box center [22, 111] width 7 height 9
select select "5849"
select select "service"
